Goal: Information Seeking & Learning: Learn about a topic

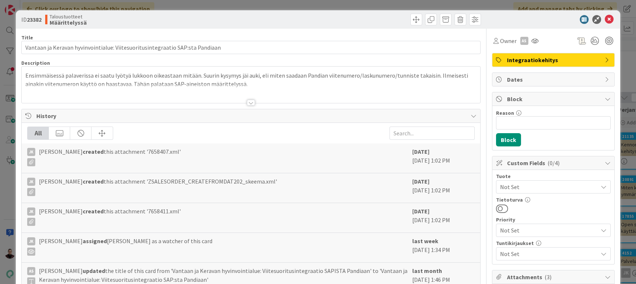
click at [6, 200] on div "ID 23382 Taloustuotteet Määrittelyssä Title 77 / 128 Vantaan ja Keravan hyvinvo…" at bounding box center [318, 142] width 636 height 284
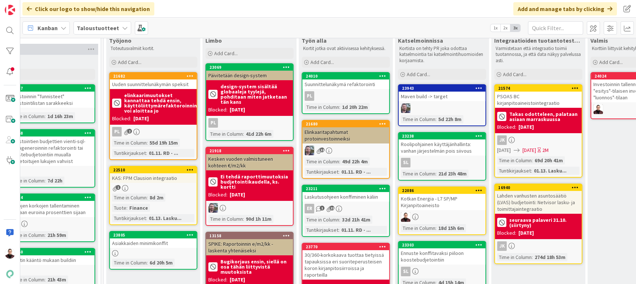
scroll to position [42, 901]
click at [169, 177] on div "KAS: FPM Clausion integraatio" at bounding box center [153, 178] width 87 height 10
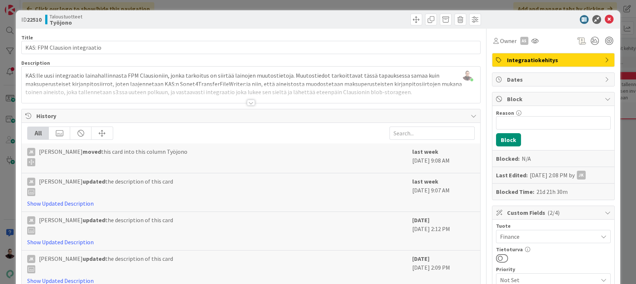
click at [248, 103] on div at bounding box center [251, 103] width 8 height 6
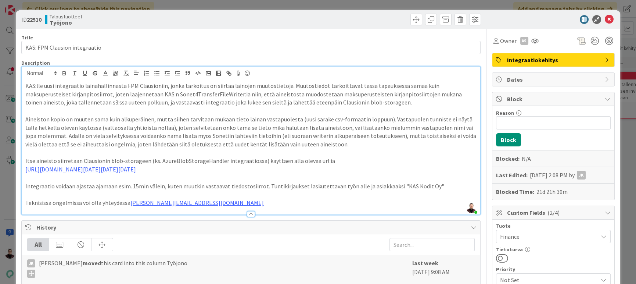
click at [165, 96] on p "KAS:lle uusi integraatio lainahallinnasta FPM Clausioniin, jonka tarkoitus on s…" at bounding box center [250, 94] width 451 height 25
copy p "Sonet4TransferFileWriter"
click at [7, 186] on div "ID 22510 Taloustuotteet Työjono Title 29 / 128 KAS: FPM Clausion integraatio De…" at bounding box center [318, 142] width 636 height 284
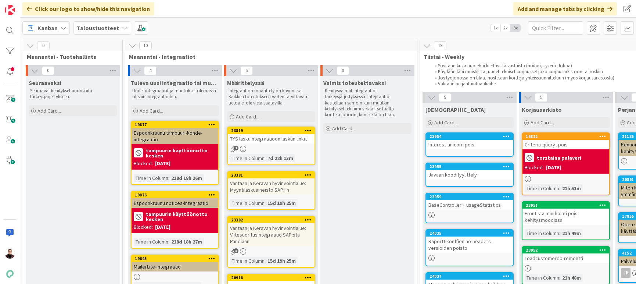
click at [263, 226] on div "Vantaan ja Keravan hyvinvointialue: Viitesuoritusintegraatio SAP:sta Pandiaan" at bounding box center [271, 234] width 87 height 23
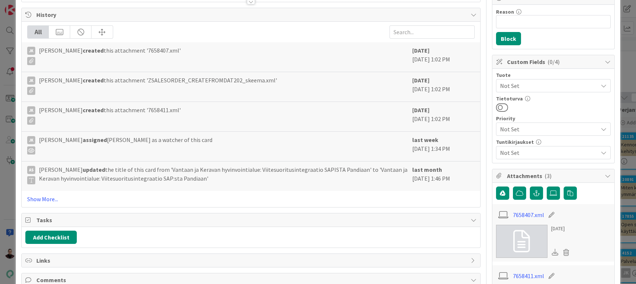
scroll to position [107, 0]
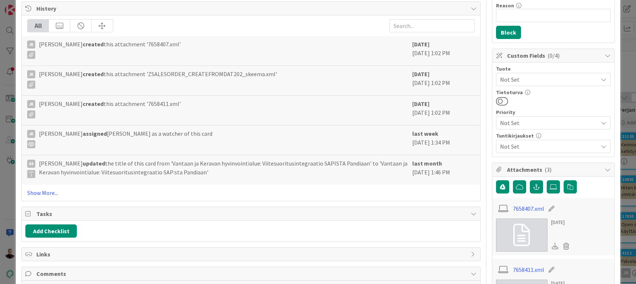
click at [7, 210] on div "ID 23382 Taloustuotteet Määrittelyssä Title 77 / 128 Vantaan ja Keravan hyvinvo…" at bounding box center [318, 142] width 636 height 284
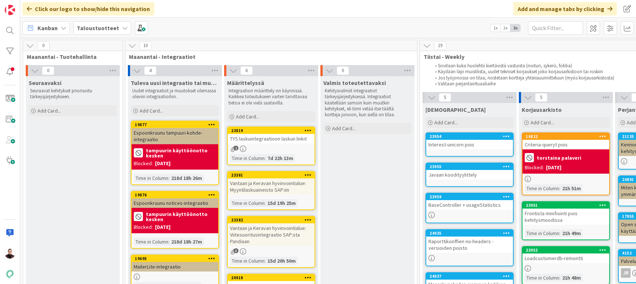
click at [276, 185] on div "Vantaan ja Keravan hyvinvointialue: Myyntilaskuaineisto SAP:iin" at bounding box center [271, 186] width 87 height 16
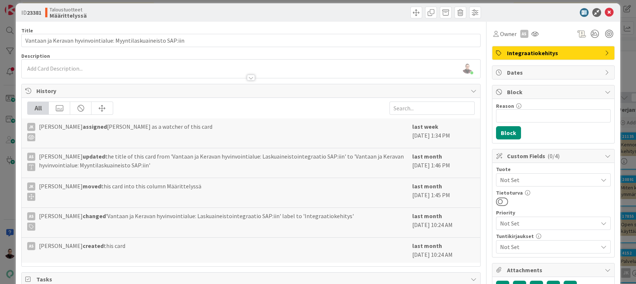
scroll to position [2, 0]
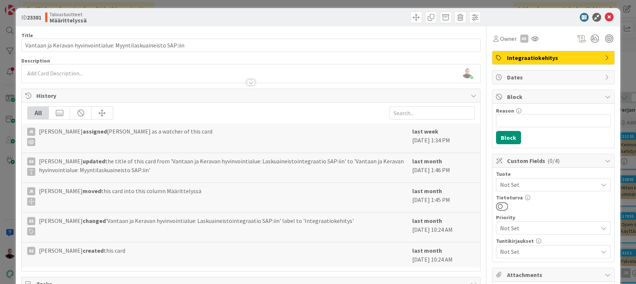
click at [5, 48] on div "ID 23381 Taloustuotteet Määrittelyssä Title 63 / 128 Vantaan ja Keravan hyvinvo…" at bounding box center [318, 142] width 636 height 284
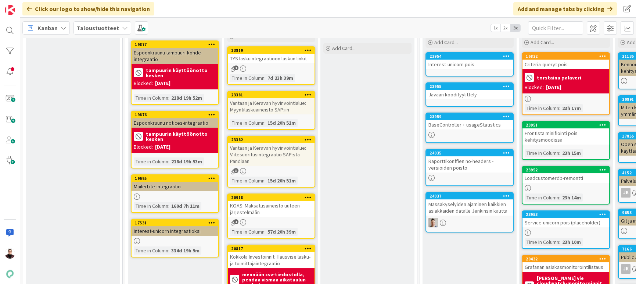
scroll to position [85, 0]
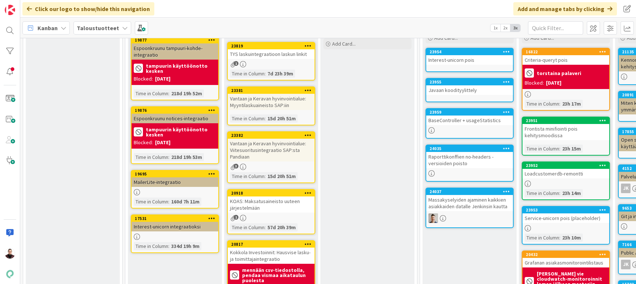
click at [269, 146] on div "Vantaan ja Keravan hyvinvointialue: Viitesuoritusintegraatio SAP:sta Pandiaan" at bounding box center [271, 150] width 87 height 23
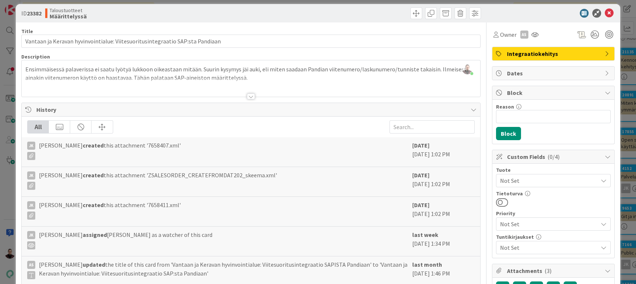
scroll to position [7, 0]
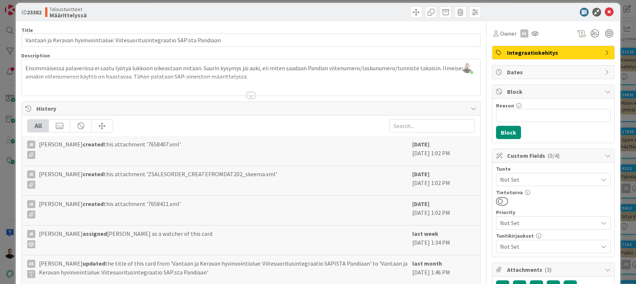
click at [8, 184] on div "ID 23382 Taloustuotteet Määrittelyssä Title 77 / 128 Vantaan ja Keravan hyvinvo…" at bounding box center [318, 142] width 636 height 284
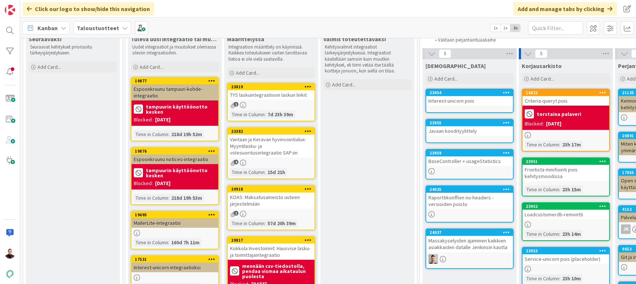
scroll to position [44, 0]
